Goal: Task Accomplishment & Management: Use online tool/utility

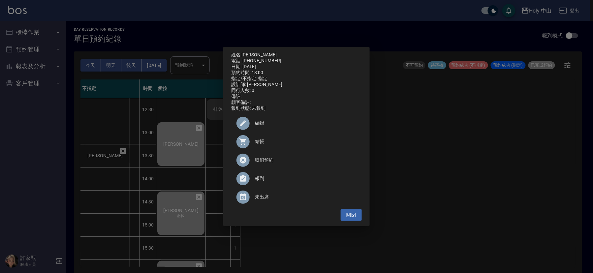
scroll to position [208, 0]
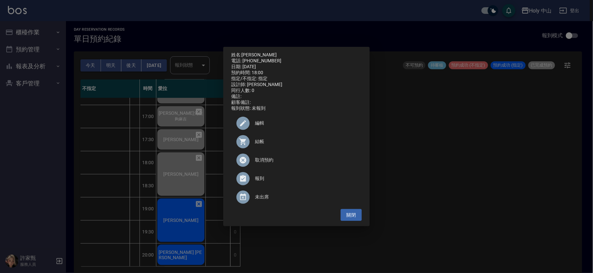
click at [440, 167] on div "姓名: 陳煥堯 電話: 0930345311 日期: 2025/09/14 預約時間: 18:00 指定/不指定: 指定 設計師: 愛拉 同行人數: 0 備註…" at bounding box center [296, 136] width 593 height 273
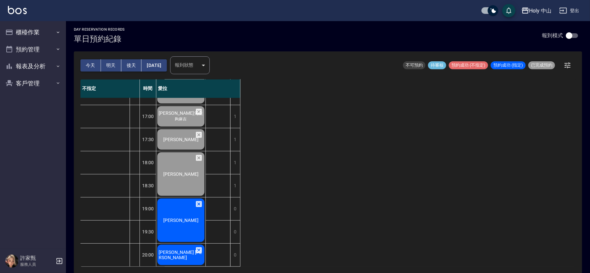
click at [183, 218] on span "林彥廷" at bounding box center [181, 220] width 38 height 5
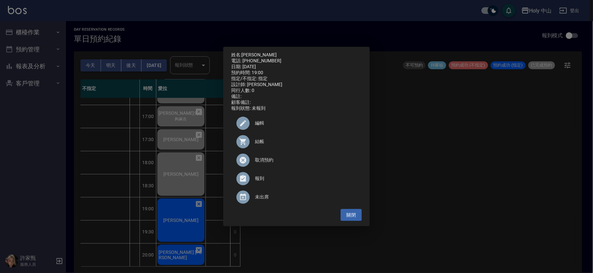
click at [261, 145] on span "結帳" at bounding box center [306, 141] width 102 height 7
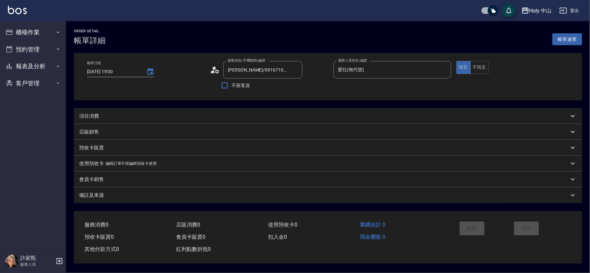
click at [127, 115] on div "項目消費" at bounding box center [324, 116] width 490 height 7
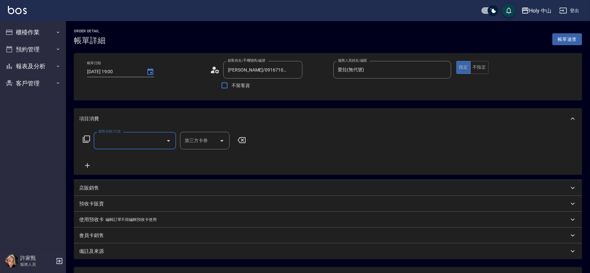
click at [116, 139] on input "服務名稱/代號" at bounding box center [130, 141] width 67 height 12
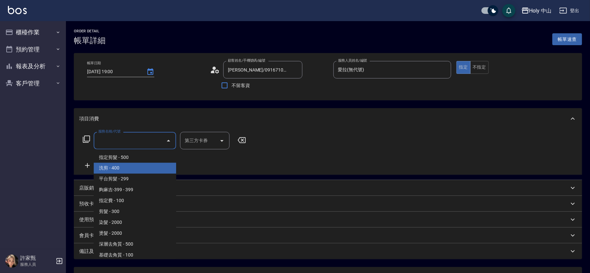
click at [122, 163] on span "洗剪 - 400" at bounding box center [135, 168] width 83 height 11
type input "洗剪(3)"
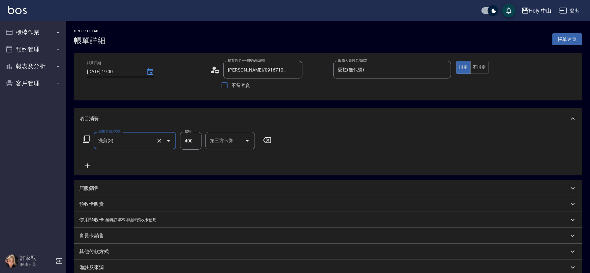
click at [191, 142] on input "400" at bounding box center [190, 141] width 21 height 18
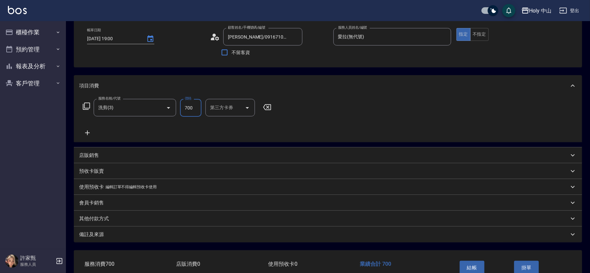
scroll to position [73, 0]
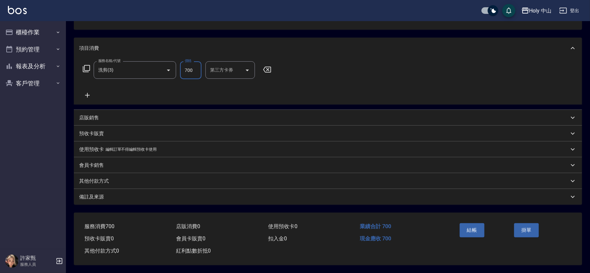
type input "700"
click at [233, 200] on div "備註及來源" at bounding box center [328, 197] width 509 height 16
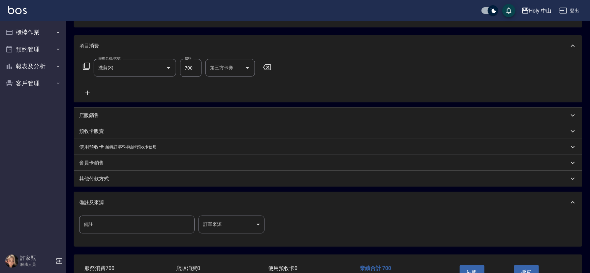
click at [211, 228] on body "Holy 中山 登出 櫃檯作業 打帳單 帳單列表 營業儀表板 現場電腦打卡 預約管理 預約管理 單日預約紀錄 單週預約紀錄 報表及分析 報表目錄 店家日報表 …" at bounding box center [295, 121] width 590 height 388
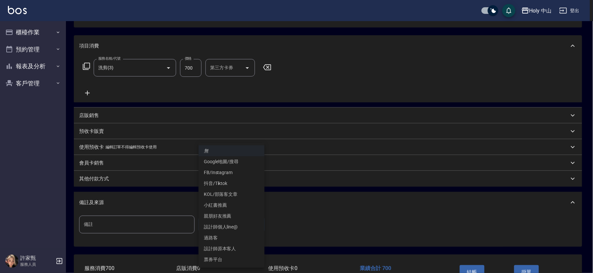
click at [226, 250] on li "設計師原本客人" at bounding box center [232, 249] width 66 height 11
type input "設計師原本客人"
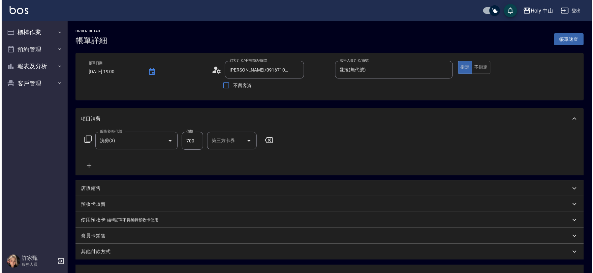
scroll to position [117, 0]
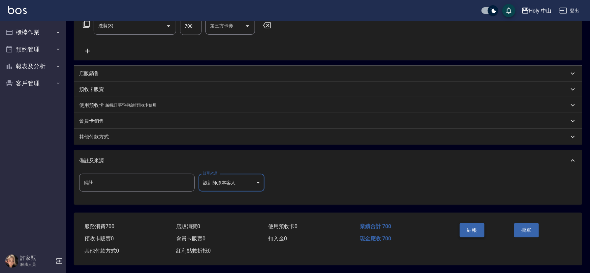
click at [474, 226] on button "結帳" at bounding box center [472, 230] width 25 height 14
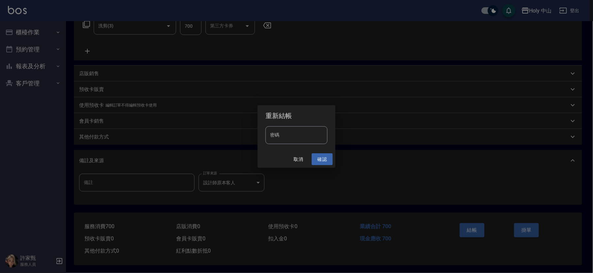
click at [322, 158] on button "確認" at bounding box center [322, 159] width 21 height 12
